Goal: Task Accomplishment & Management: Complete application form

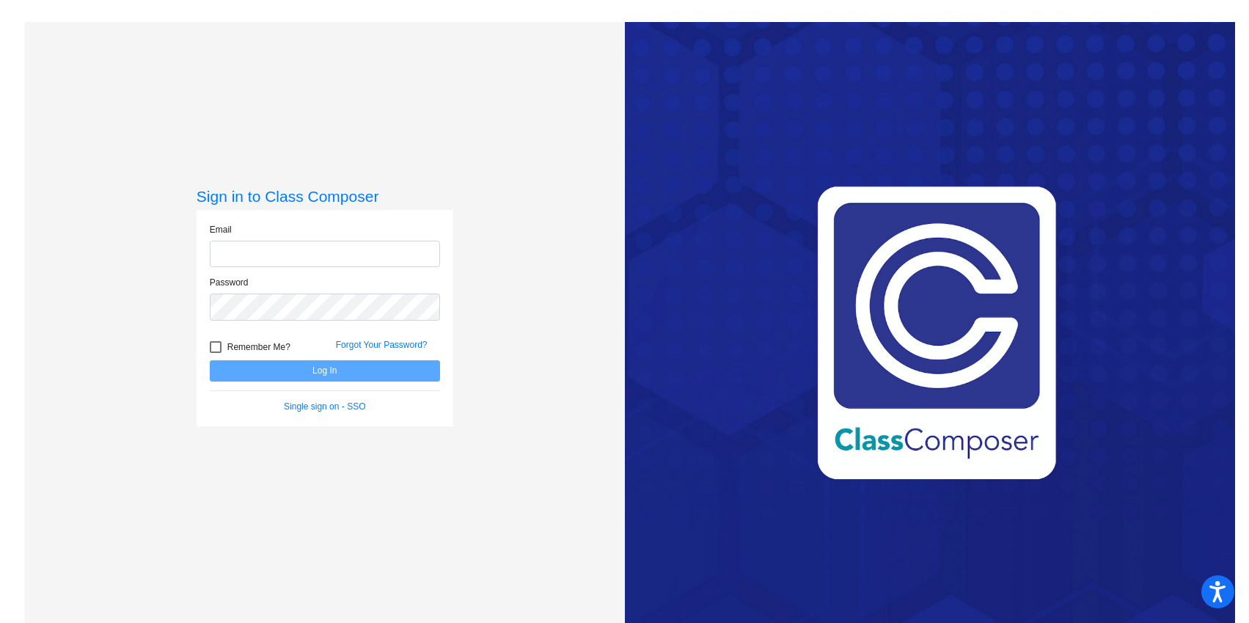
type input "[EMAIL_ADDRESS][DOMAIN_NAME]"
click at [210, 360] on button "Log In" at bounding box center [325, 370] width 230 height 21
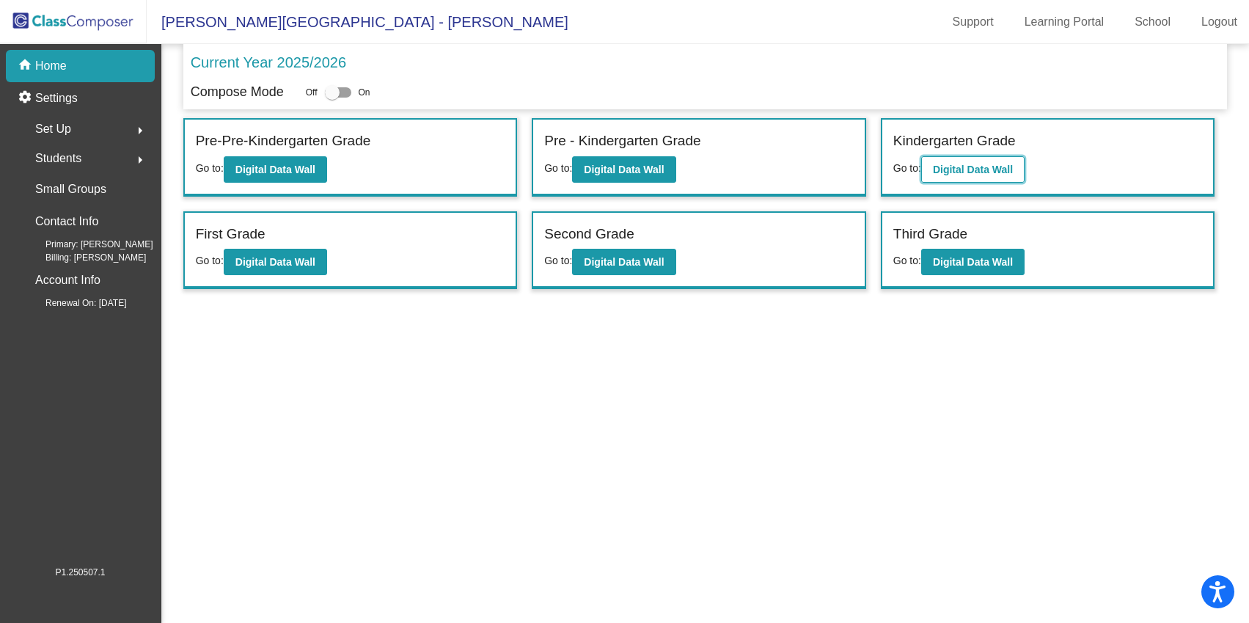
click at [1025, 165] on button "Digital Data Wall" at bounding box center [972, 169] width 103 height 26
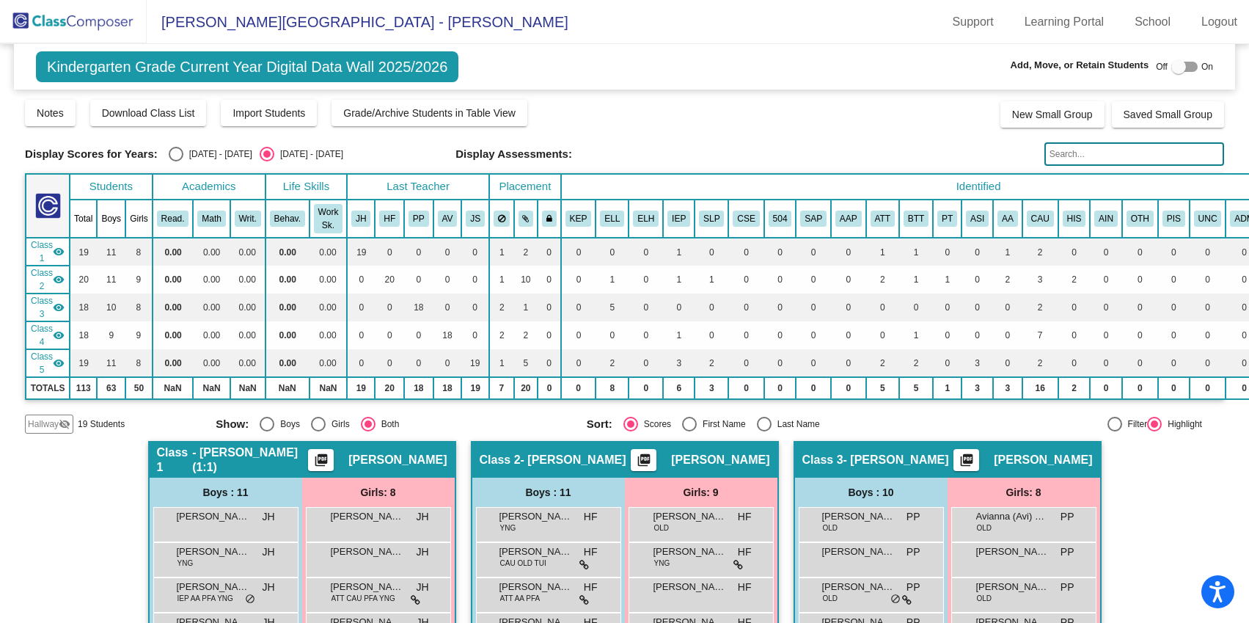
click at [43, 428] on span "Hallway" at bounding box center [43, 423] width 31 height 13
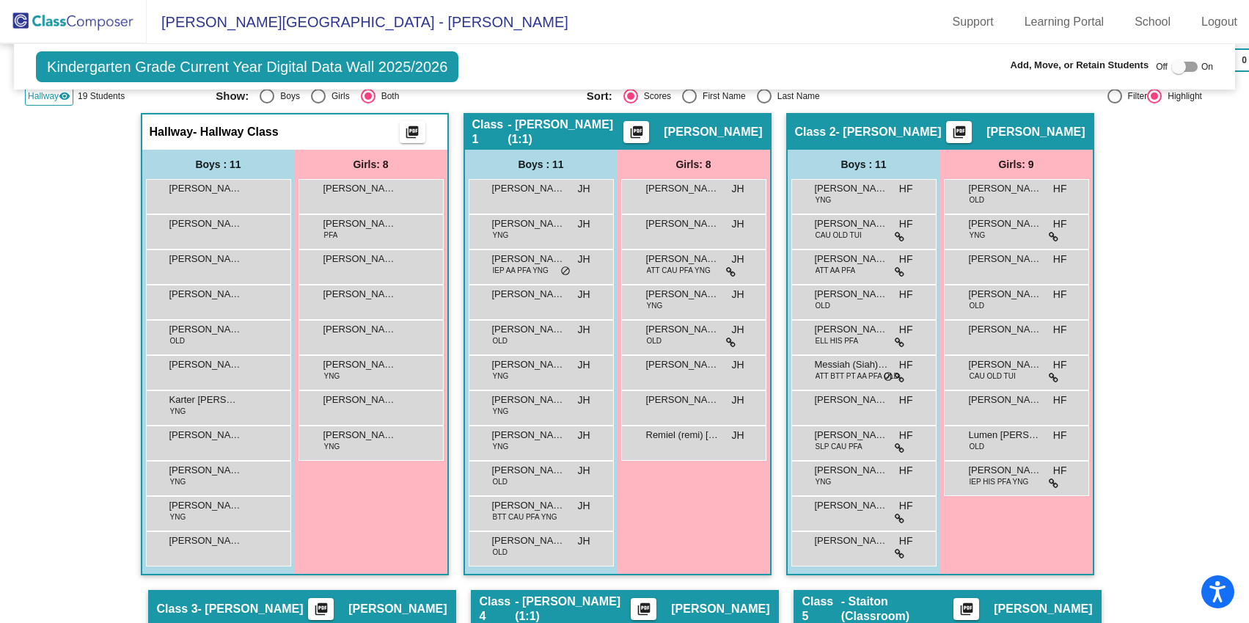
scroll to position [329, 0]
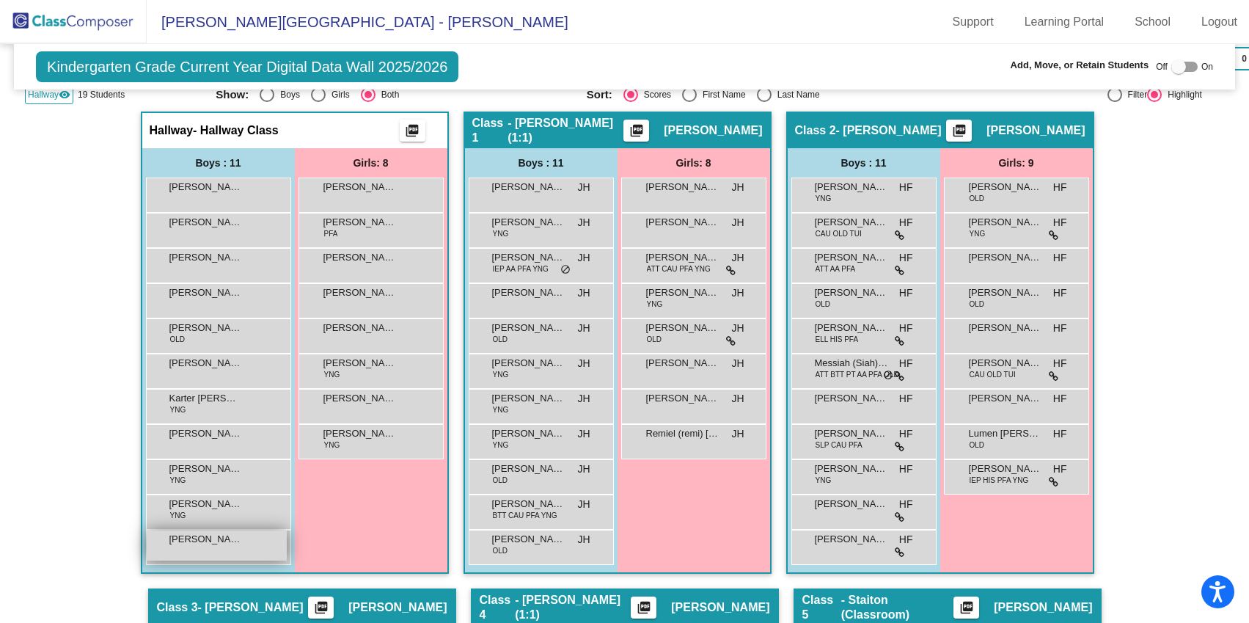
click at [222, 542] on span "[PERSON_NAME]" at bounding box center [205, 539] width 73 height 15
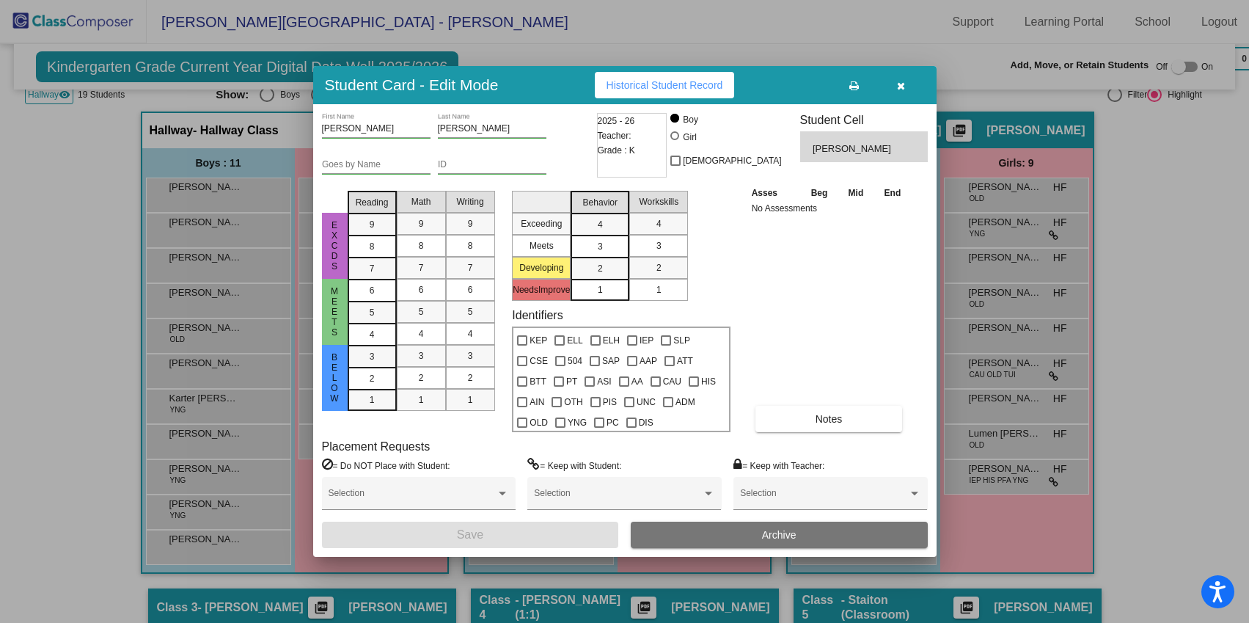
click at [837, 534] on button "Archive" at bounding box center [779, 534] width 297 height 26
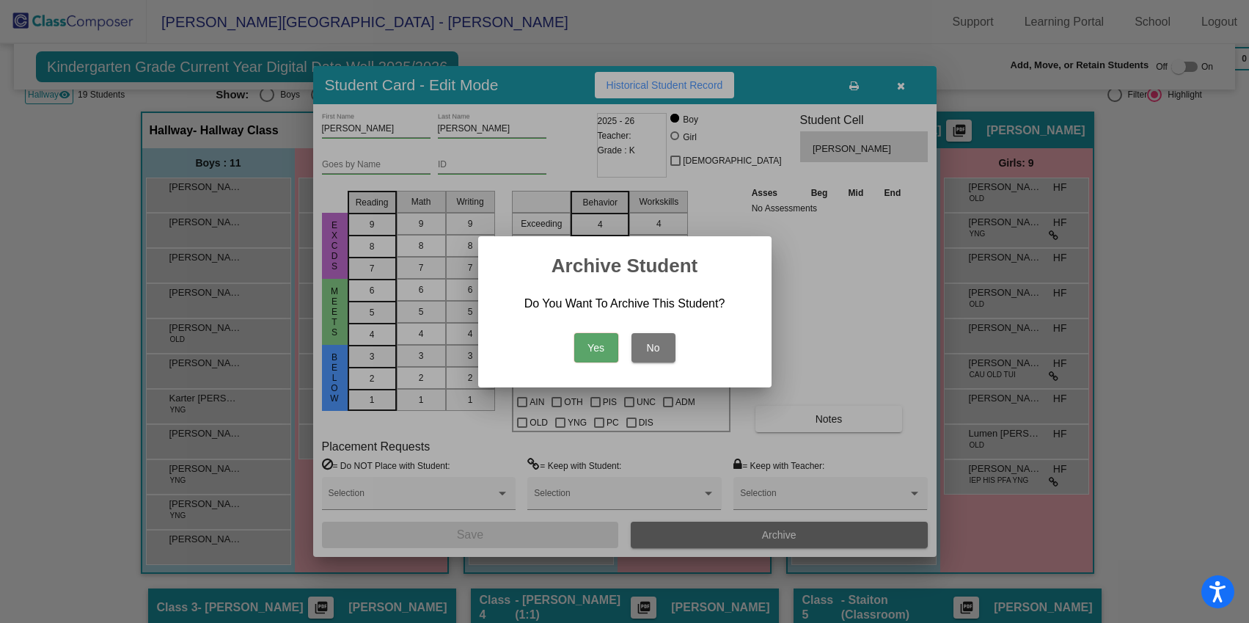
click at [584, 343] on button "Yes" at bounding box center [596, 347] width 44 height 29
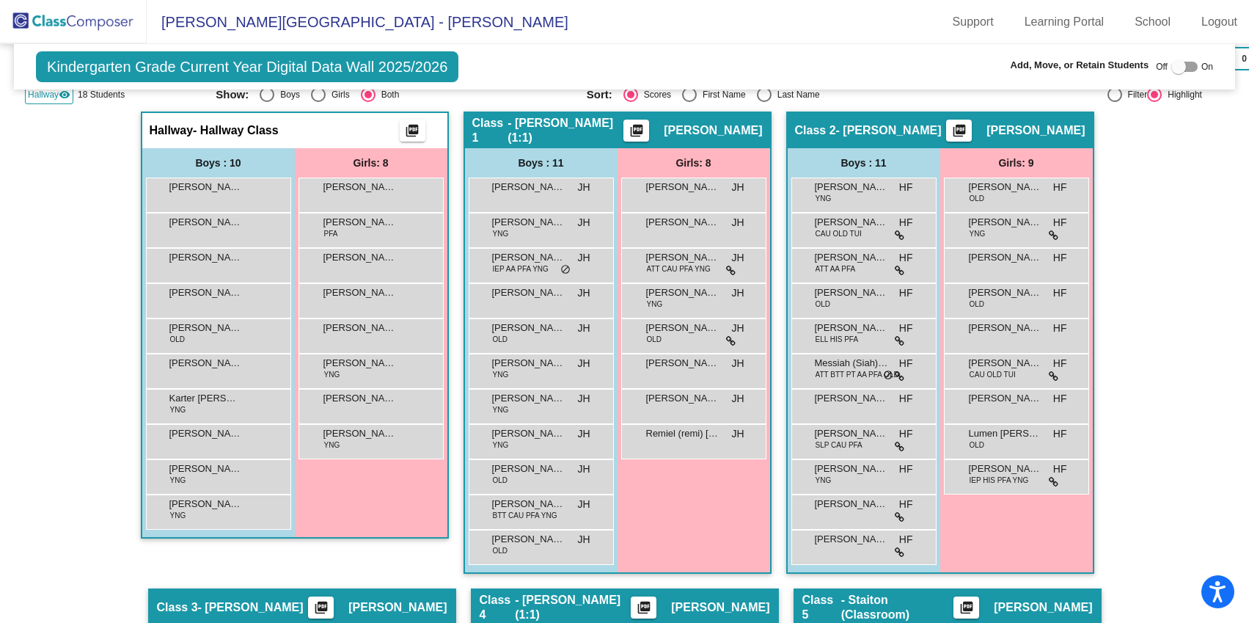
click at [48, 24] on img at bounding box center [73, 21] width 147 height 43
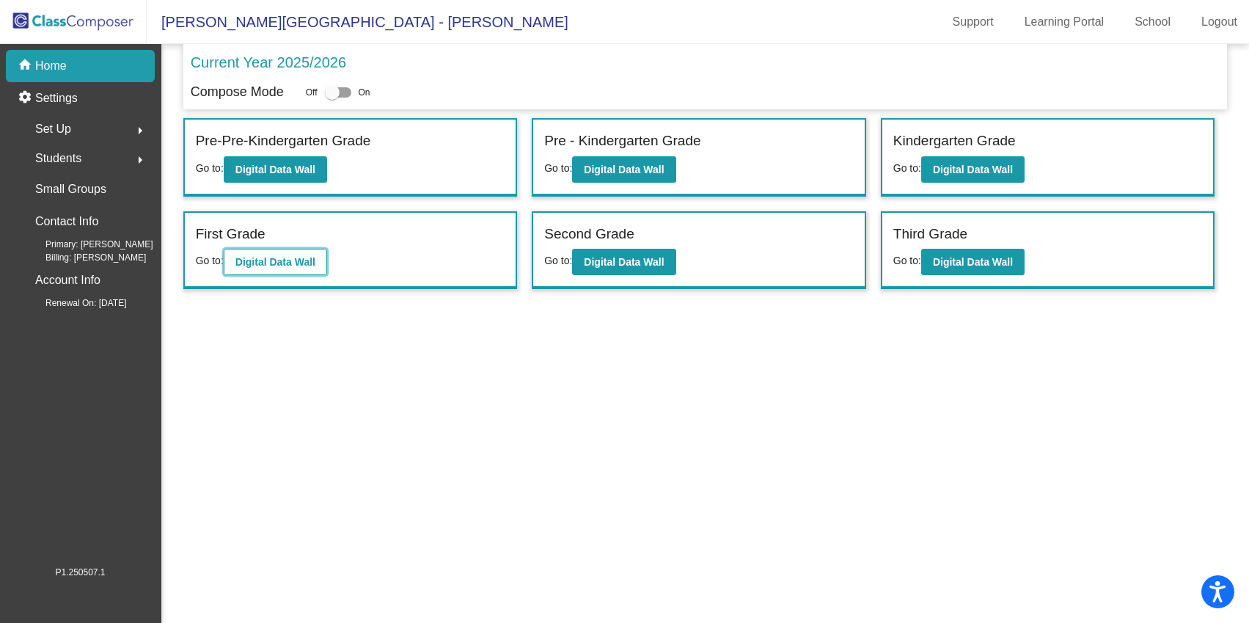
click at [284, 263] on b "Digital Data Wall" at bounding box center [275, 262] width 80 height 12
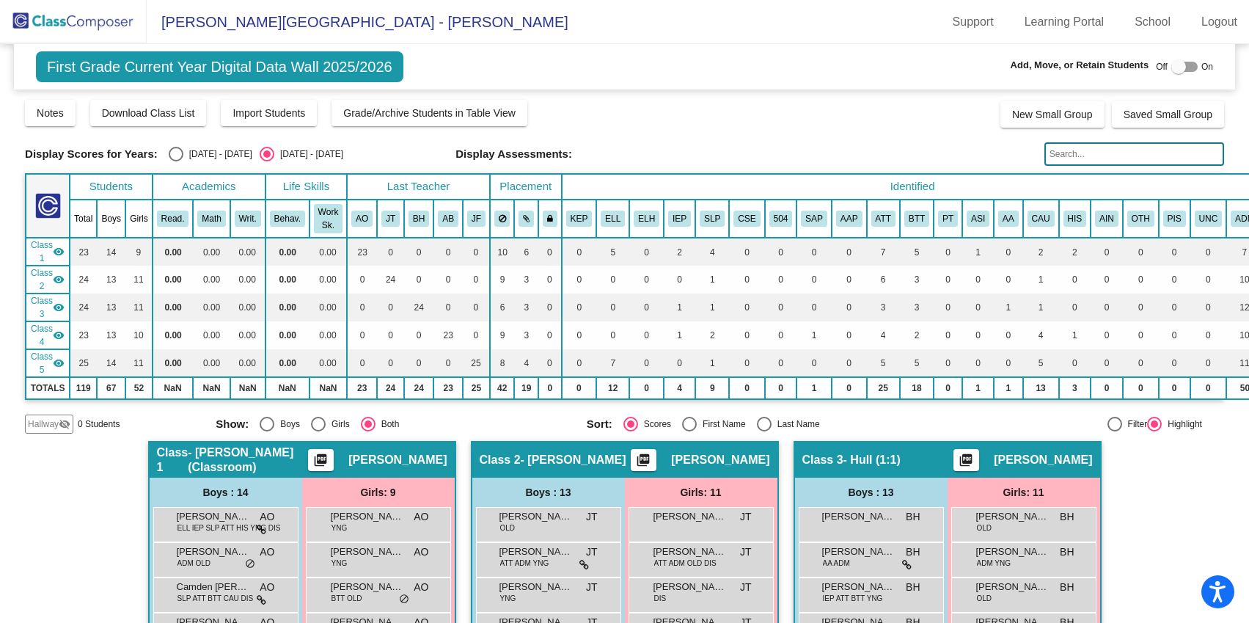
click at [93, 20] on img at bounding box center [73, 21] width 147 height 43
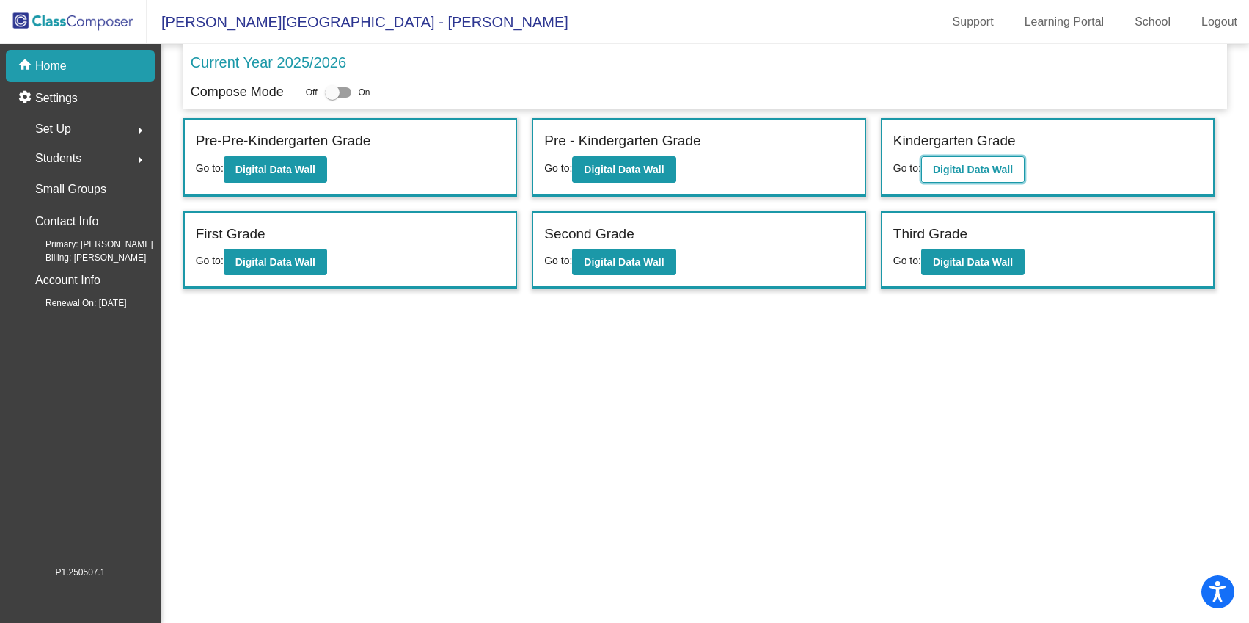
click at [947, 164] on b "Digital Data Wall" at bounding box center [973, 170] width 80 height 12
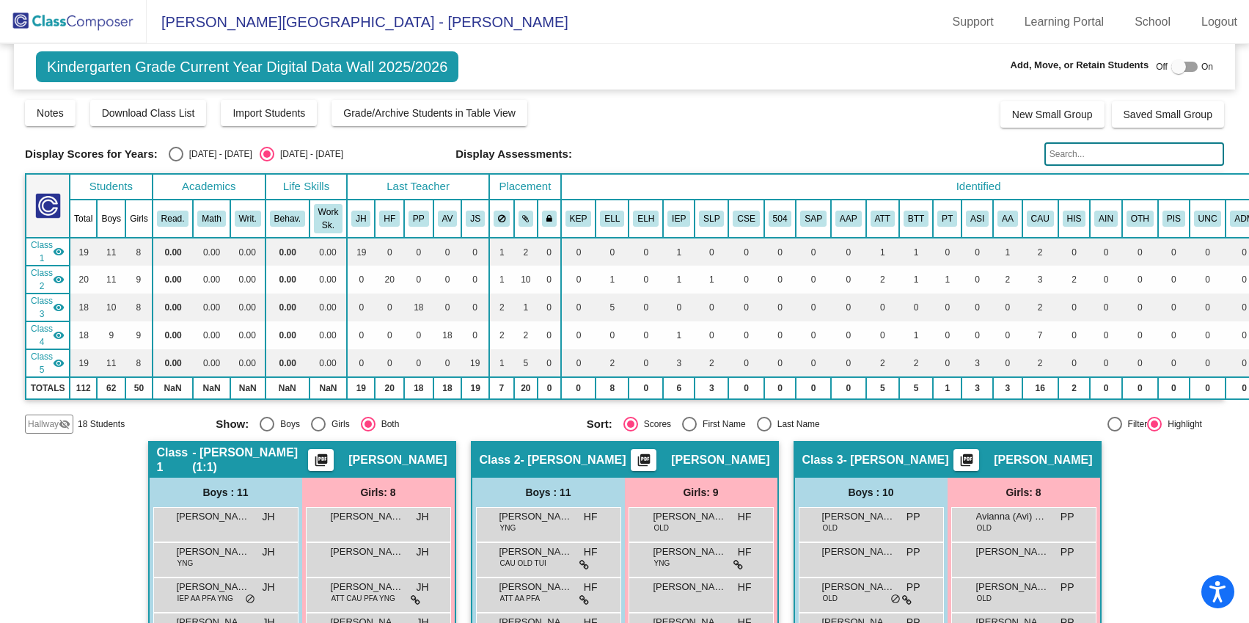
click at [40, 423] on span "Hallway" at bounding box center [43, 423] width 31 height 13
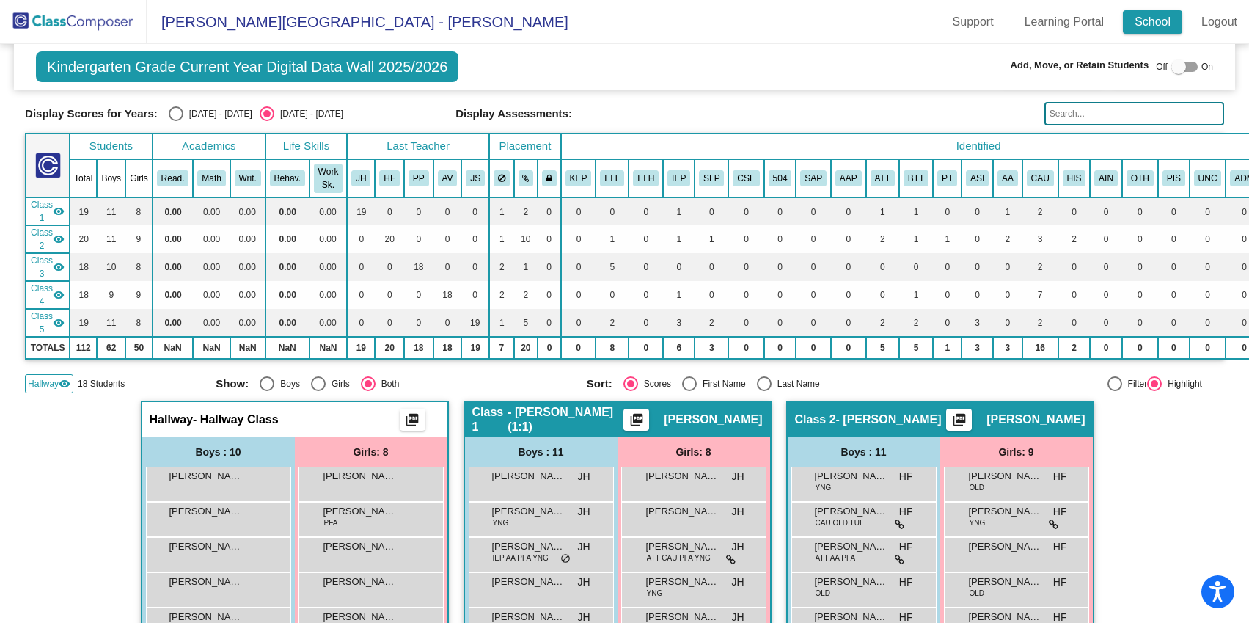
scroll to position [41, 0]
click at [1179, 66] on div at bounding box center [1178, 66] width 15 height 15
checkbox input "true"
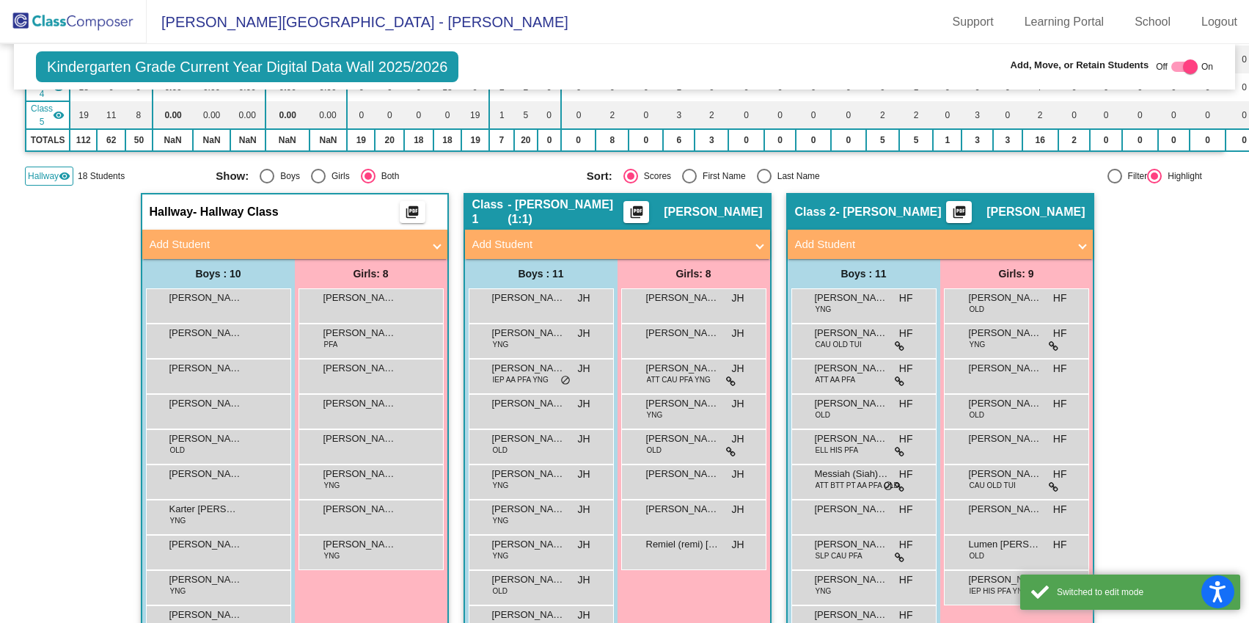
scroll to position [285, 0]
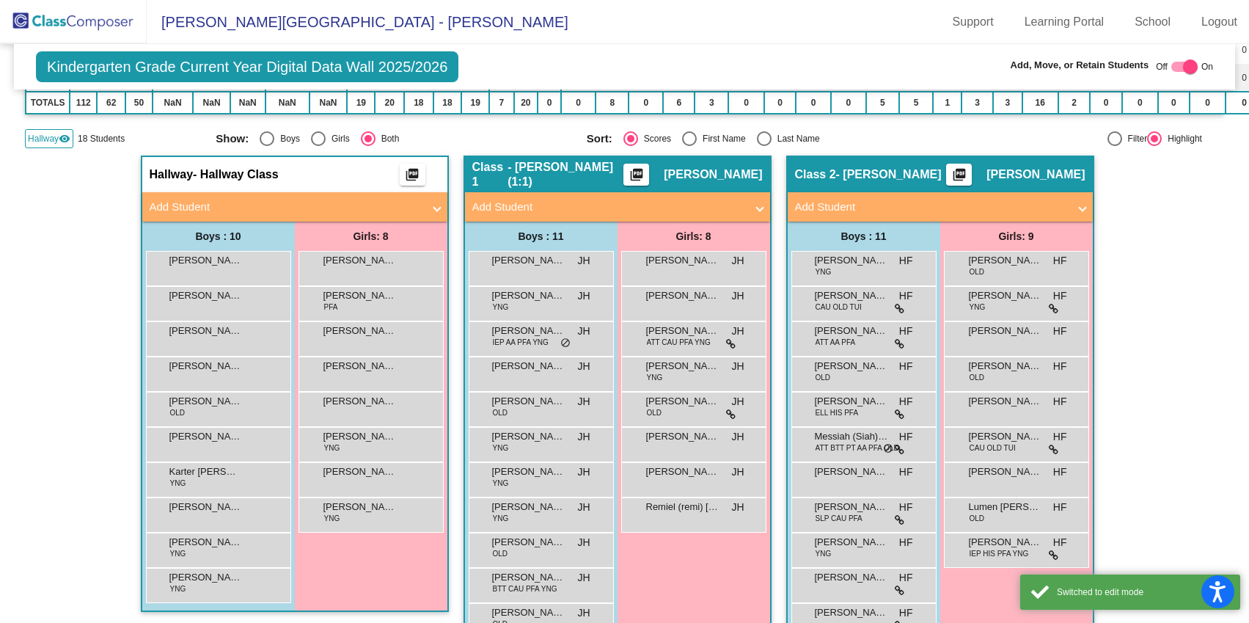
click at [406, 208] on mat-panel-title "Add Student" at bounding box center [286, 207] width 273 height 17
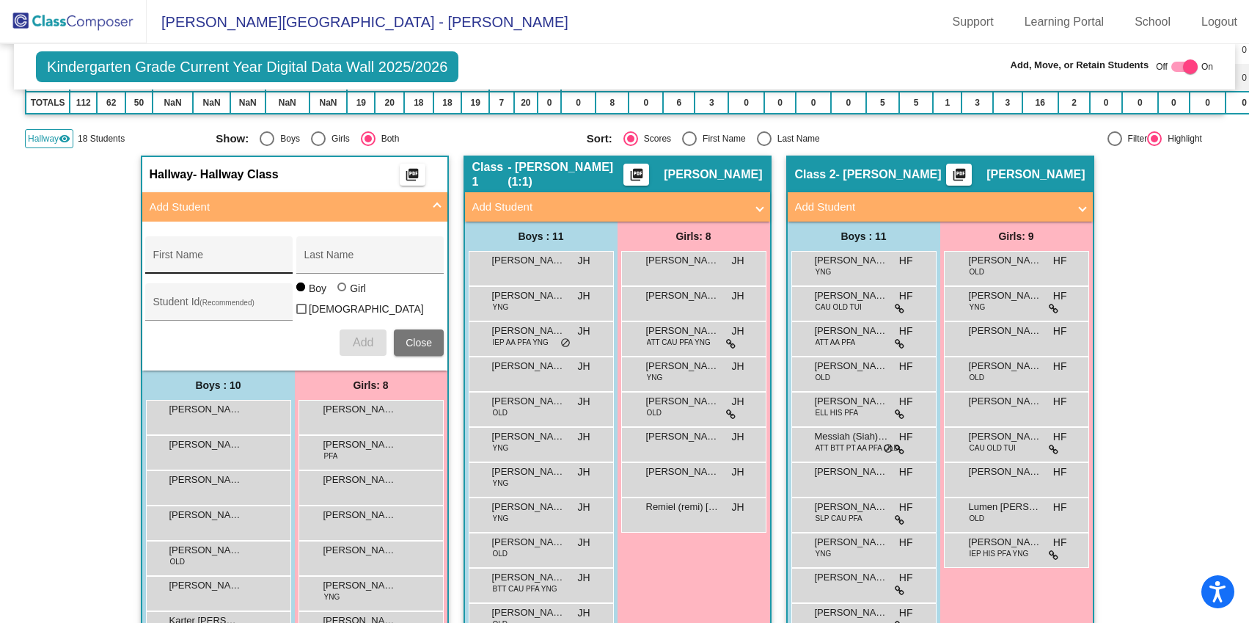
click at [207, 261] on input "First Name" at bounding box center [219, 261] width 132 height 12
type input "Janessa"
type input "He"
click at [339, 291] on div at bounding box center [341, 286] width 9 height 9
click at [343, 295] on input "Girl" at bounding box center [343, 294] width 1 height 1
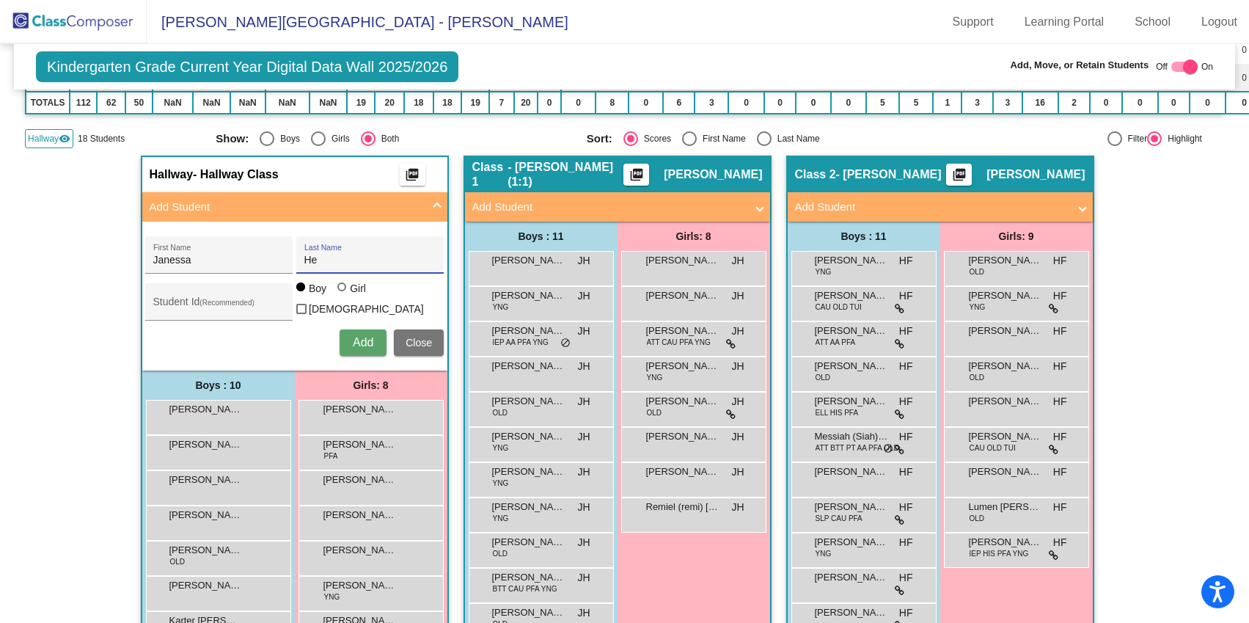
radio input "true"
click at [368, 345] on span "Add" at bounding box center [363, 342] width 21 height 12
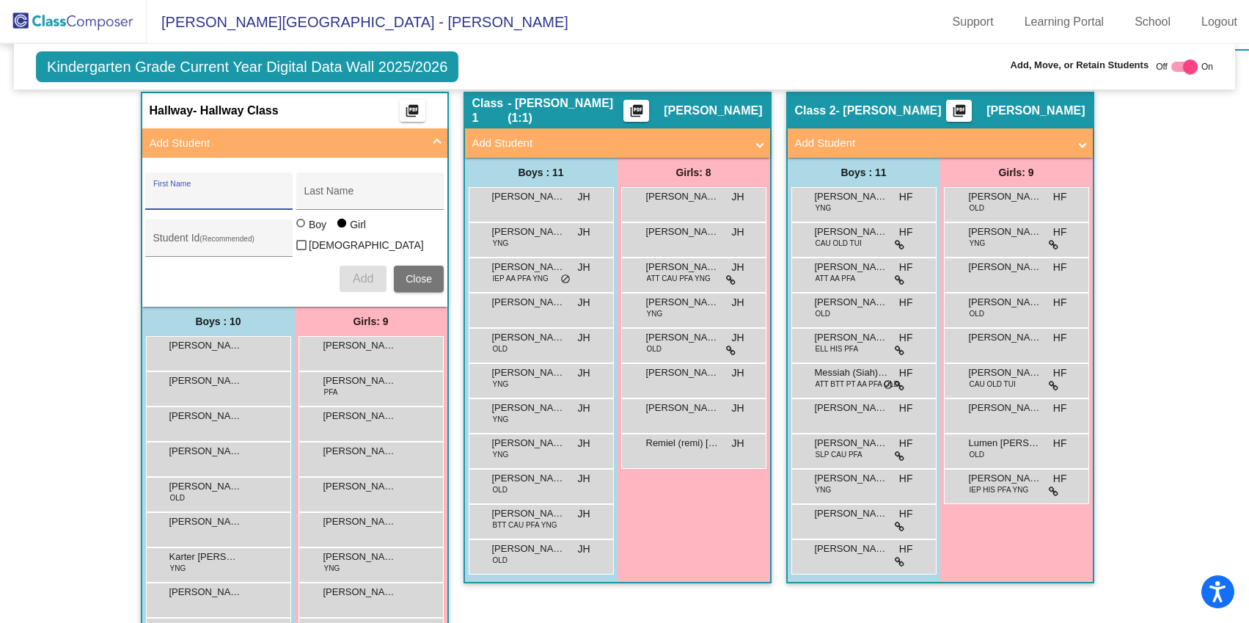
scroll to position [354, 0]
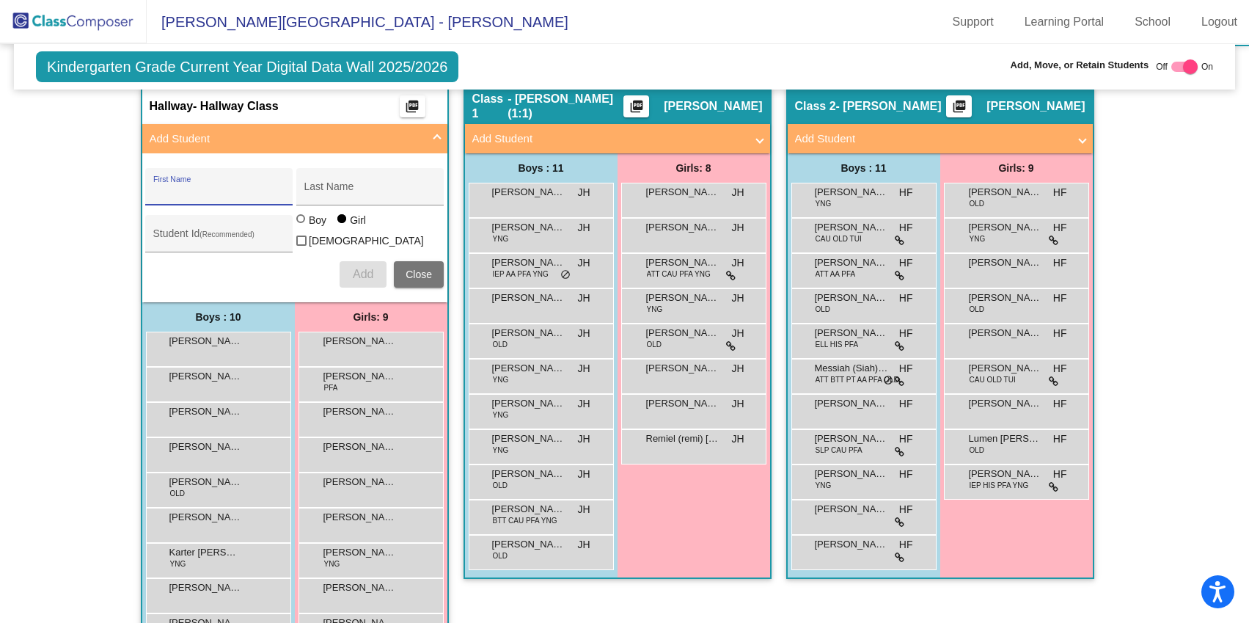
click at [221, 189] on input "First Name" at bounding box center [219, 192] width 132 height 12
type input "Azaan"
type input "[PERSON_NAME]"
click at [308, 227] on div "Boy" at bounding box center [317, 220] width 18 height 15
click at [302, 227] on input "Boy" at bounding box center [301, 226] width 1 height 1
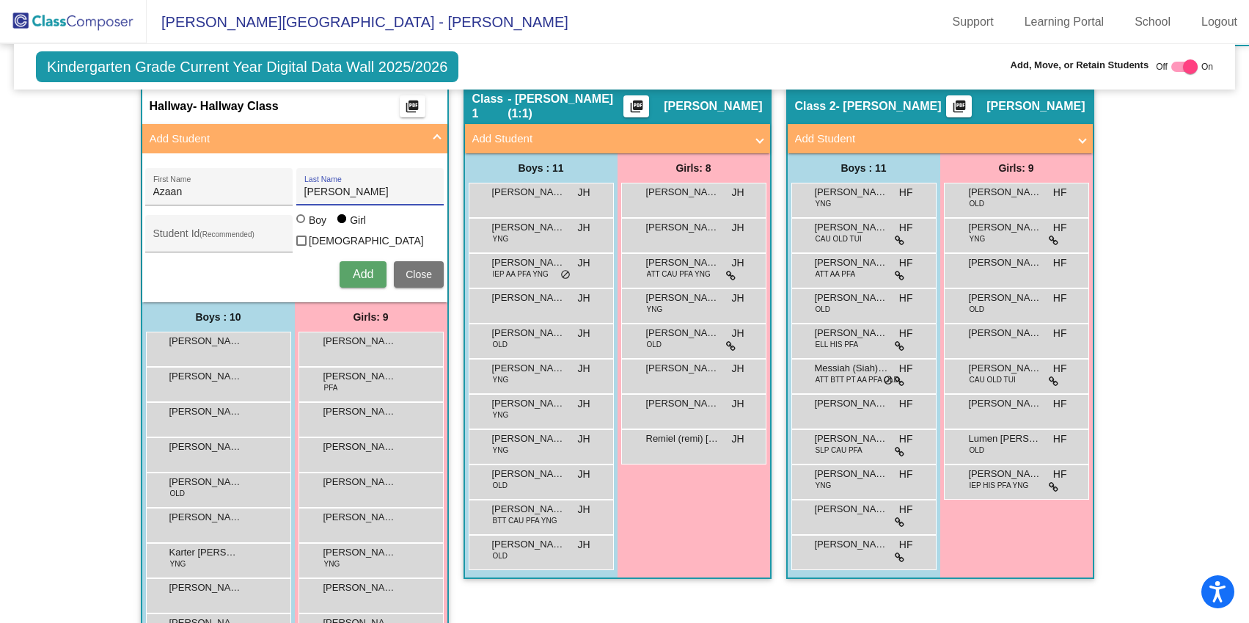
radio input "true"
click at [372, 274] on button "Add" at bounding box center [363, 274] width 47 height 26
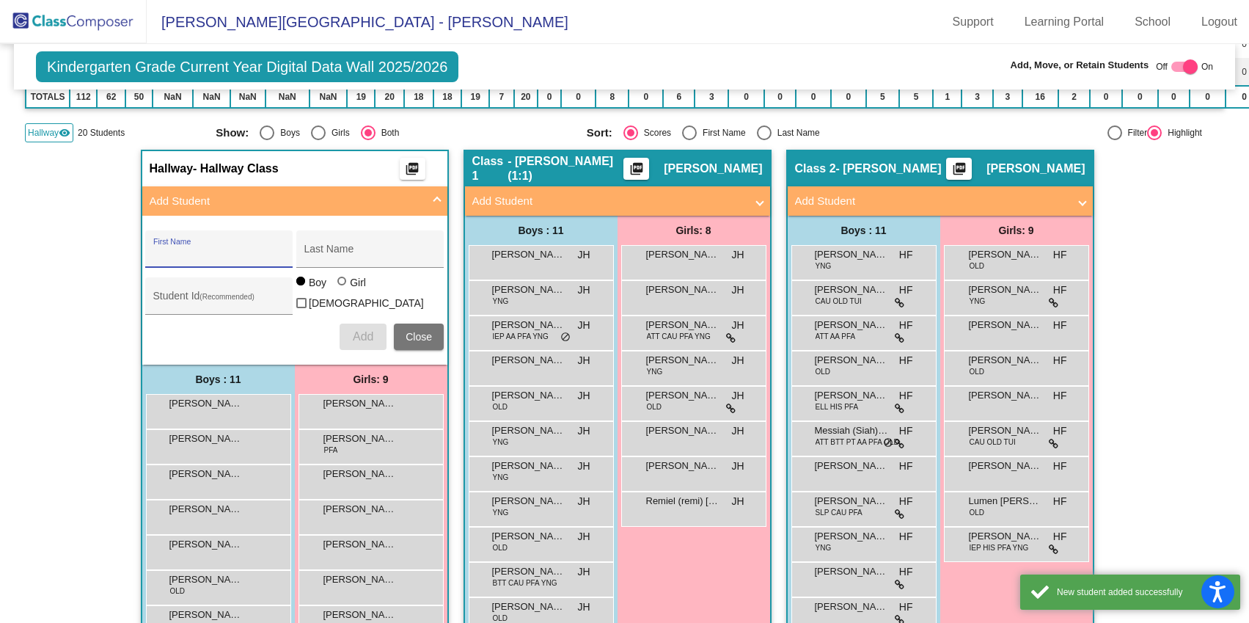
scroll to position [0, 0]
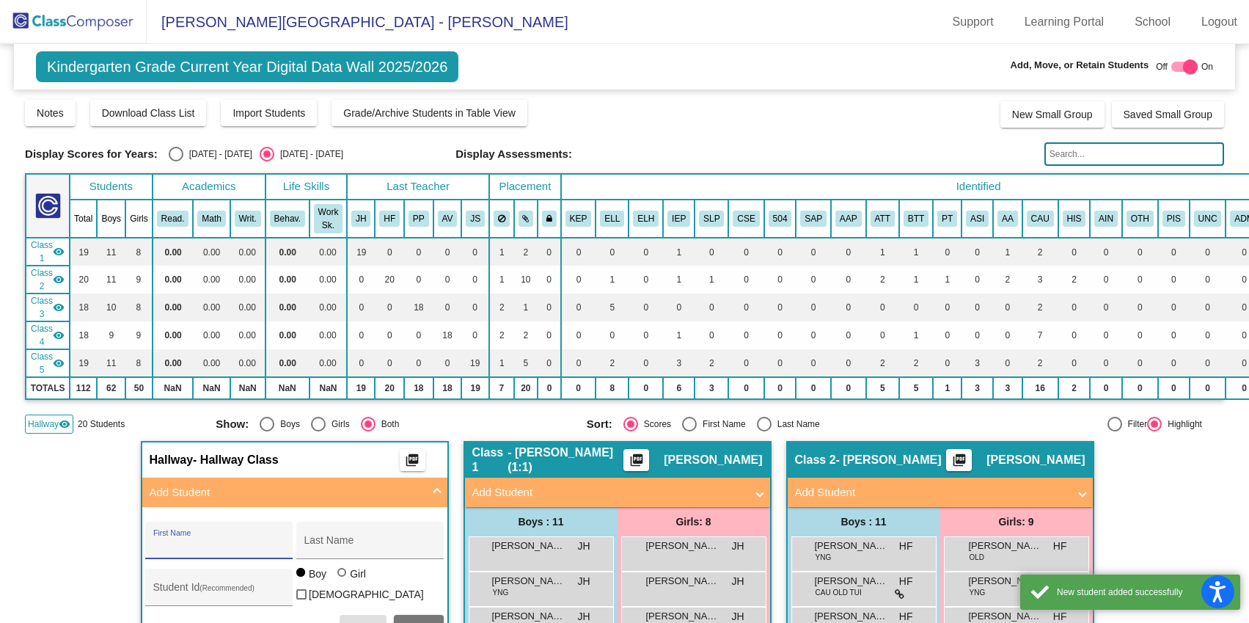
click at [1174, 65] on div at bounding box center [1184, 67] width 26 height 10
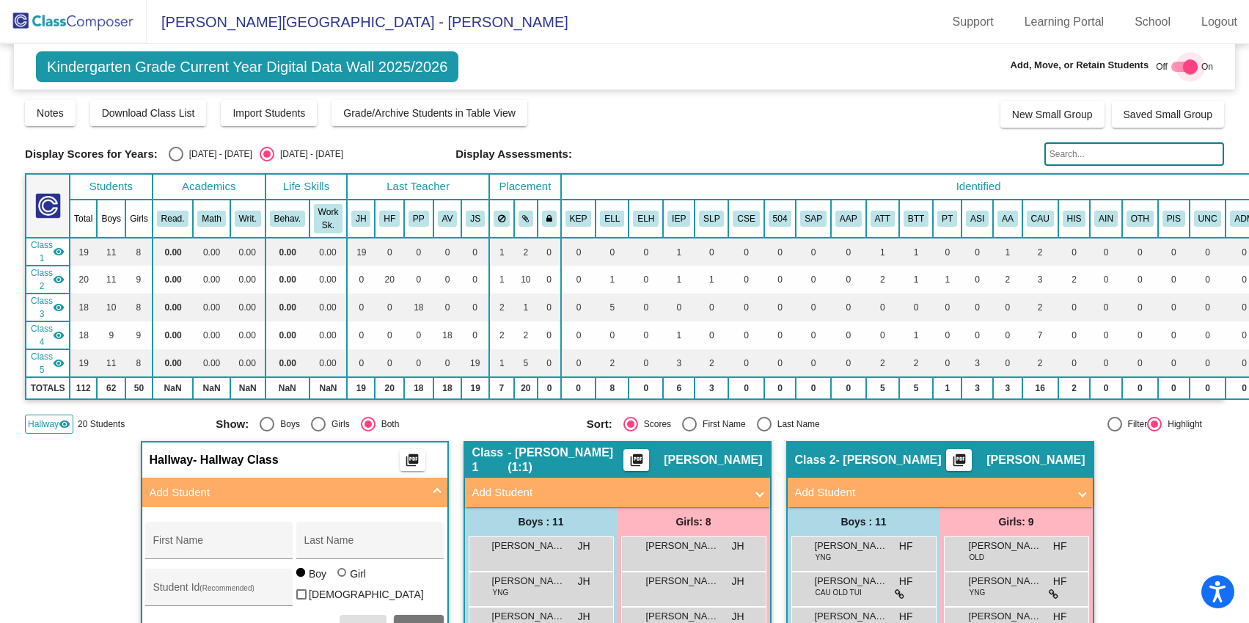
checkbox input "false"
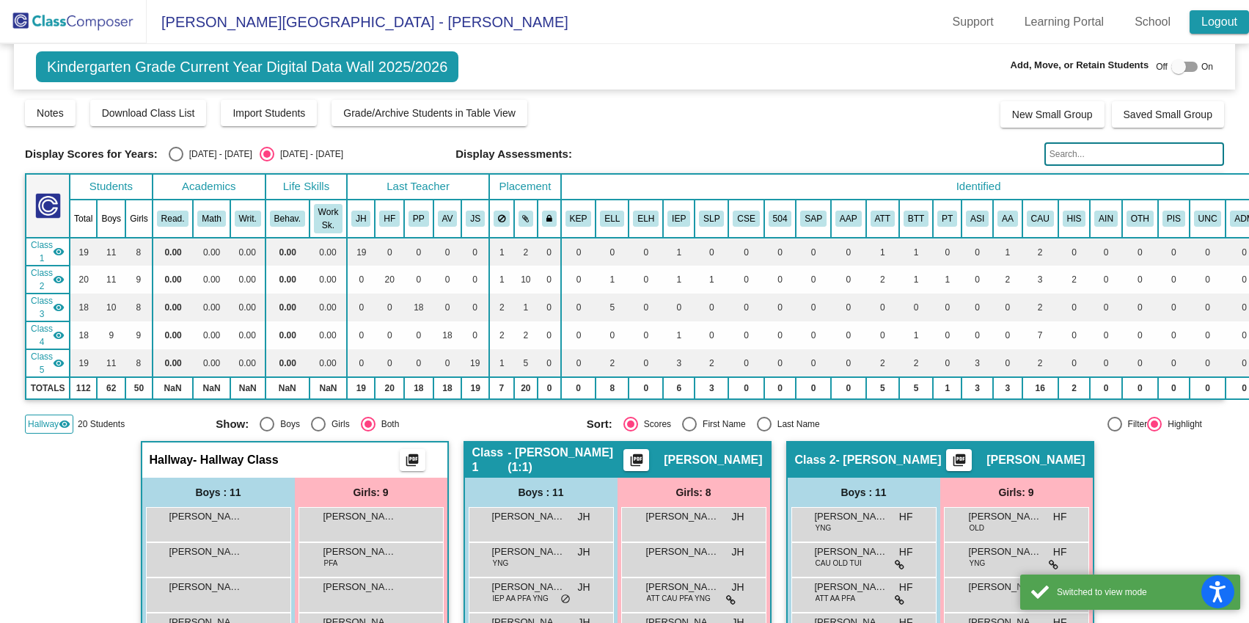
click at [1229, 26] on link "Logout" at bounding box center [1219, 21] width 59 height 23
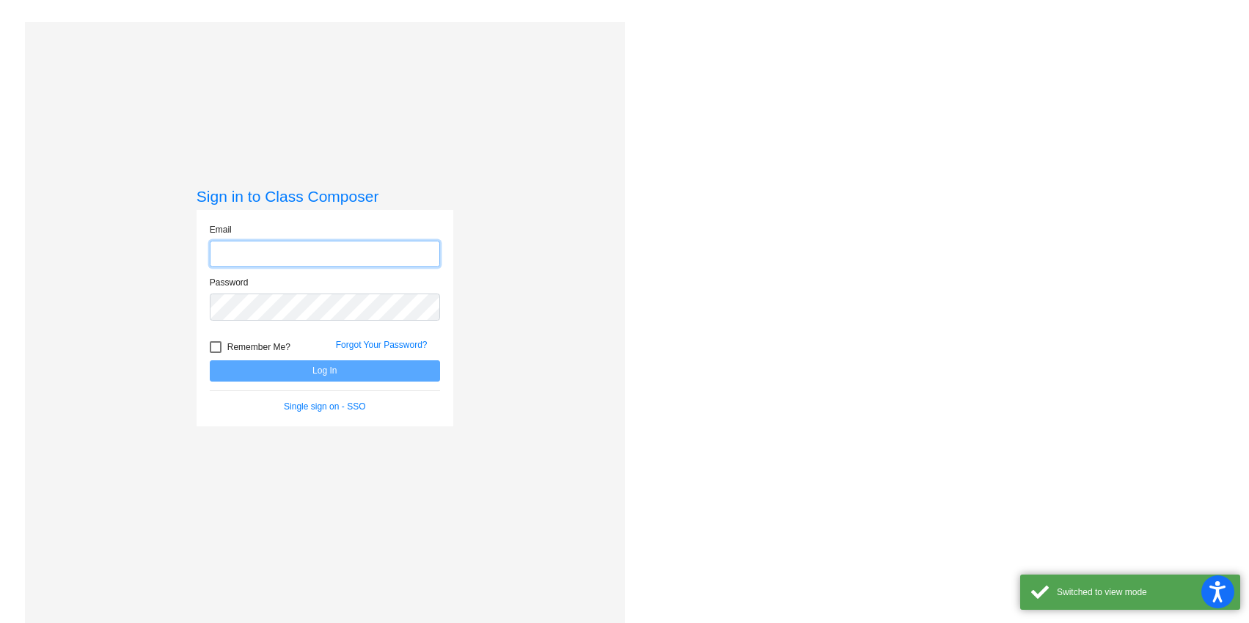
type input "[EMAIL_ADDRESS][DOMAIN_NAME]"
